Goal: Task Accomplishment & Management: Complete application form

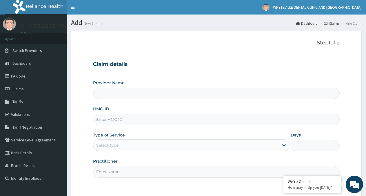
type input "WHYTEVILLE DENTAL CLINIC AND [GEOGRAPHIC_DATA]"
type input "KUR/10002/A"
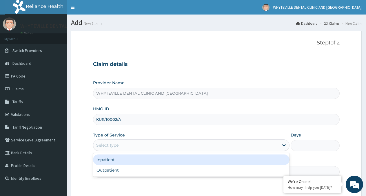
click at [115, 144] on div "Select type" at bounding box center [107, 145] width 22 height 6
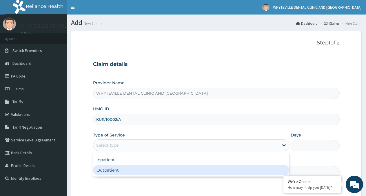
click at [108, 170] on div "Outpatient" at bounding box center [191, 170] width 196 height 10
type input "1"
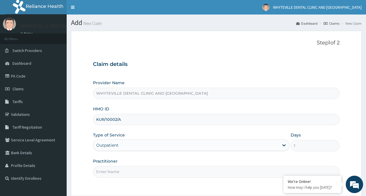
scroll to position [30, 0]
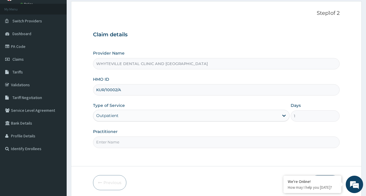
click at [104, 146] on input "Practitioner" at bounding box center [216, 141] width 247 height 11
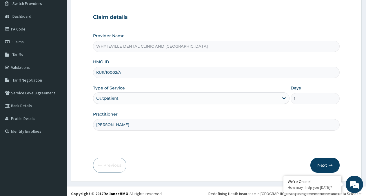
scroll to position [52, 0]
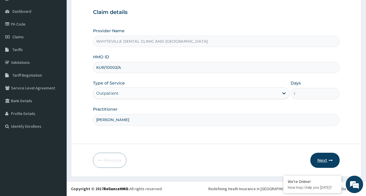
type input "[PERSON_NAME]"
click at [328, 155] on button "Next" at bounding box center [325, 160] width 29 height 15
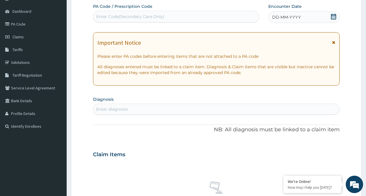
click at [130, 17] on div "Enter Code(Secondary Care Only)" at bounding box center [130, 17] width 68 height 6
type input "PA/2C103F"
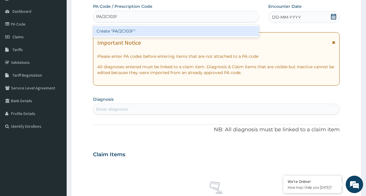
click at [129, 30] on div "Create "PA/2C103F"" at bounding box center [176, 31] width 166 height 10
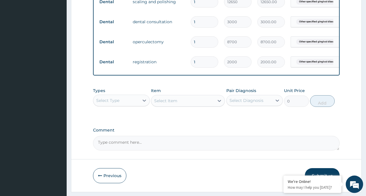
scroll to position [260, 0]
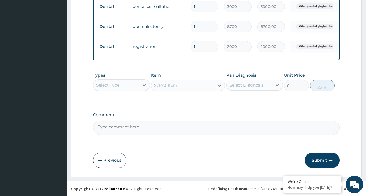
click at [324, 157] on button "Submit" at bounding box center [322, 160] width 35 height 15
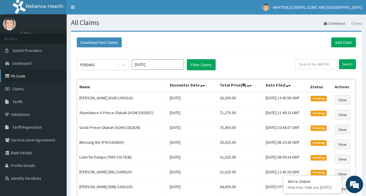
click at [19, 75] on link "PA Code" at bounding box center [33, 76] width 67 height 13
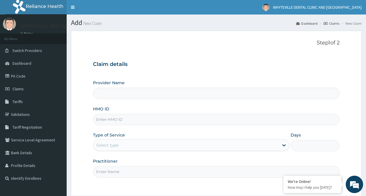
type input "WHYTEVILLE DENTAL CLINIC AND [GEOGRAPHIC_DATA]"
type input "HOI/10032/B"
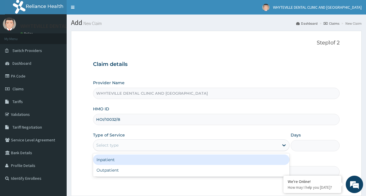
click at [130, 146] on div "Select type" at bounding box center [185, 144] width 185 height 9
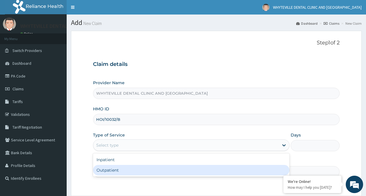
click at [120, 170] on div "Outpatient" at bounding box center [191, 170] width 196 height 10
type input "1"
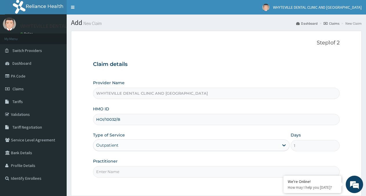
click at [123, 168] on input "Practitioner" at bounding box center [216, 171] width 247 height 11
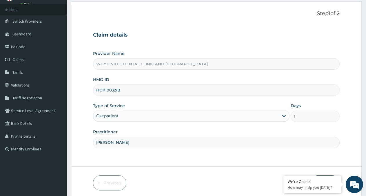
scroll to position [52, 0]
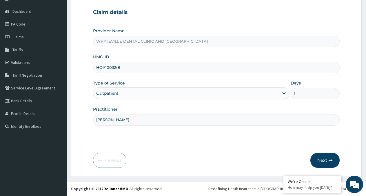
type input "OJO WILSON"
click at [316, 159] on button "Next" at bounding box center [325, 160] width 29 height 15
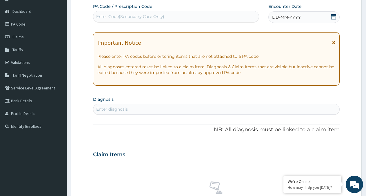
click at [124, 15] on div "Enter Code(Secondary Care Only)" at bounding box center [130, 17] width 68 height 6
type input "PA/2BBDA8"
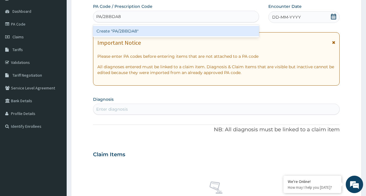
click at [134, 32] on div "Create "PA/2BBDA8"" at bounding box center [176, 31] width 166 height 10
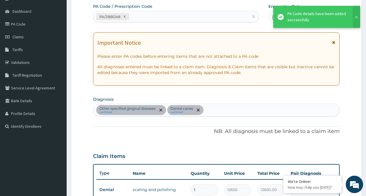
scroll to position [204, 0]
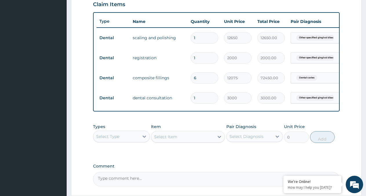
click at [207, 77] on input "6" at bounding box center [205, 77] width 28 height 11
type input "0.00"
type input "2"
type input "24150.00"
type input "0.00"
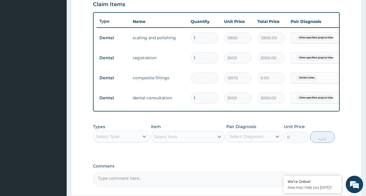
type input "1"
type input "12075.00"
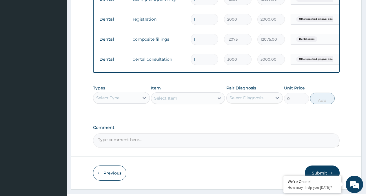
scroll to position [260, 0]
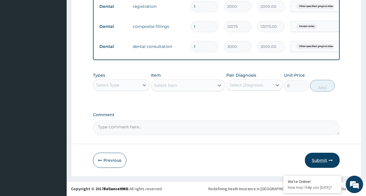
type input "1"
click at [324, 160] on button "Submit" at bounding box center [322, 160] width 35 height 15
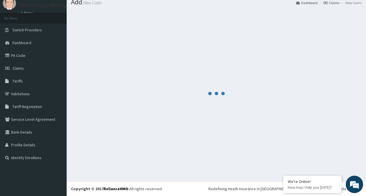
scroll to position [21, 0]
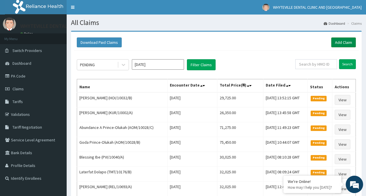
click at [339, 43] on link "Add Claim" at bounding box center [343, 42] width 25 height 10
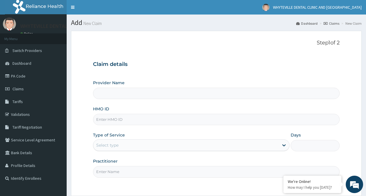
type input "WHYTEVILLE DENTAL CLINIC AND [GEOGRAPHIC_DATA]"
click at [138, 120] on input "HMO ID" at bounding box center [216, 119] width 247 height 11
type input "BID/10010/A"
click at [111, 147] on div "Select type" at bounding box center [107, 145] width 22 height 6
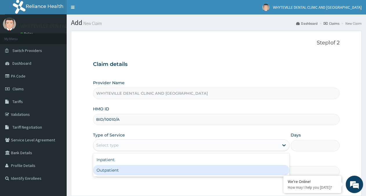
click at [99, 173] on div "Outpatient" at bounding box center [191, 170] width 196 height 10
type input "1"
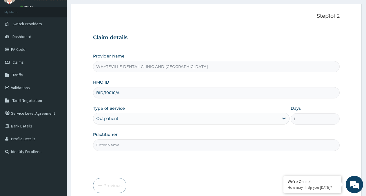
scroll to position [30, 0]
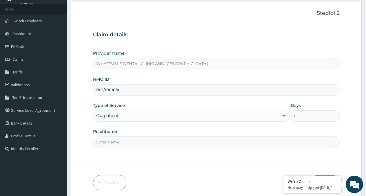
click at [110, 144] on input "Practitioner" at bounding box center [216, 141] width 247 height 11
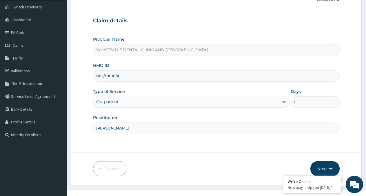
scroll to position [52, 0]
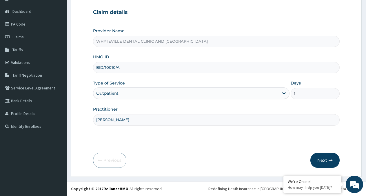
type input "OJO WILSON"
click at [331, 161] on icon "button" at bounding box center [331, 160] width 4 height 4
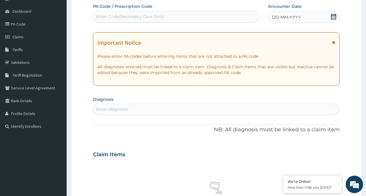
drag, startPoint x: 135, startPoint y: 16, endPoint x: 136, endPoint y: 14, distance: 3.1
click at [136, 14] on div "Enter Code(Secondary Care Only)" at bounding box center [130, 17] width 68 height 6
type input "PA/E0C58E"
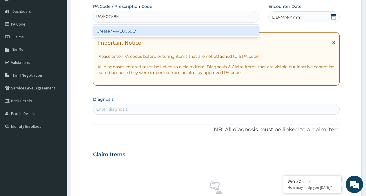
click at [134, 33] on div "Create "PA/E0C58E"" at bounding box center [176, 31] width 166 height 10
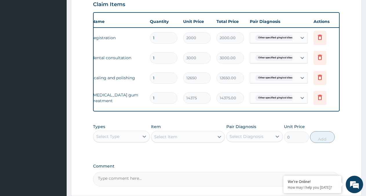
scroll to position [0, 44]
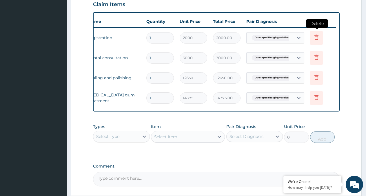
click at [321, 37] on icon at bounding box center [316, 38] width 13 height 14
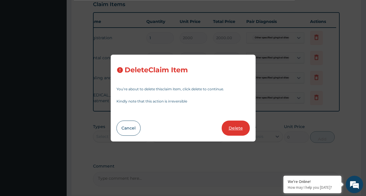
click at [243, 125] on button "Delete" at bounding box center [236, 127] width 28 height 15
type input "3000"
type input "3000.00"
type input "12650"
type input "12650.00"
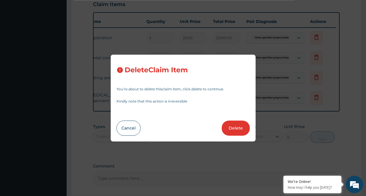
type input "14375"
type input "14375.00"
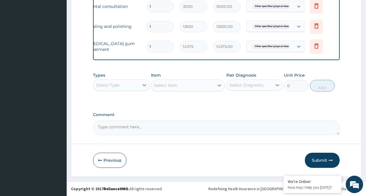
scroll to position [240, 0]
click at [326, 156] on button "Submit" at bounding box center [322, 160] width 35 height 15
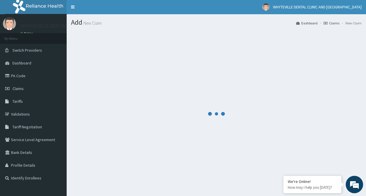
scroll to position [0, 0]
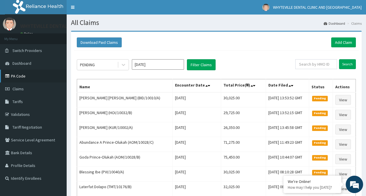
click at [27, 76] on link "PA Code" at bounding box center [33, 76] width 67 height 13
